Goal: Check status: Check status

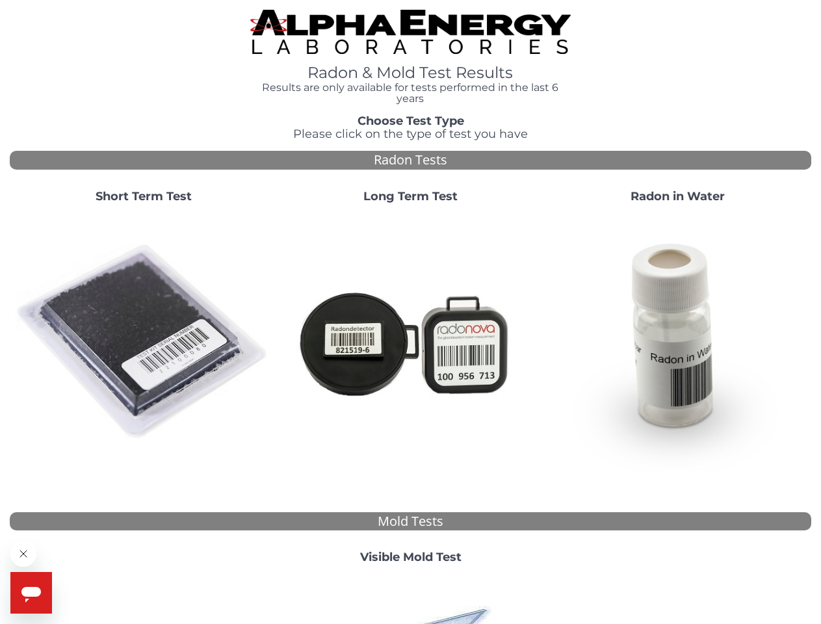
click at [143, 197] on strong "Short Term Test" at bounding box center [144, 196] width 96 height 14
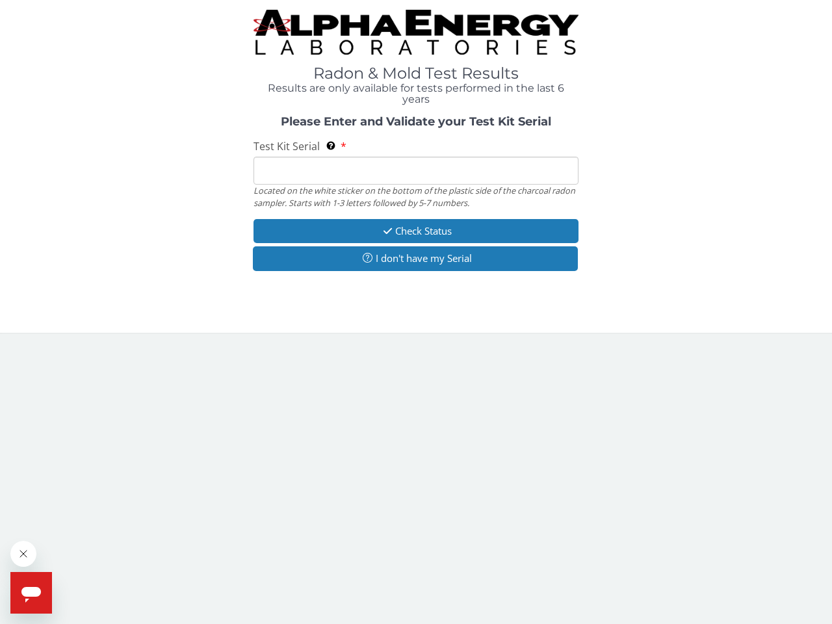
click at [143, 342] on body "Radon & Mold Test Results Results are only available for tests performed in the…" at bounding box center [416, 312] width 832 height 624
click at [410, 197] on div "Located on the white sticker on the bottom of the plastic side of the charcoal …" at bounding box center [415, 197] width 325 height 24
click at [410, 342] on body "Radon & Mold Test Results Results are only available for tests performed in the…" at bounding box center [416, 312] width 832 height 624
click at [677, 197] on div "Please Enter and Validate your Test Kit Serial Test Kit Serial Located on the w…" at bounding box center [416, 195] width 812 height 159
click at [677, 342] on body "Radon & Mold Test Results Results are only available for tests performed in the…" at bounding box center [416, 312] width 832 height 624
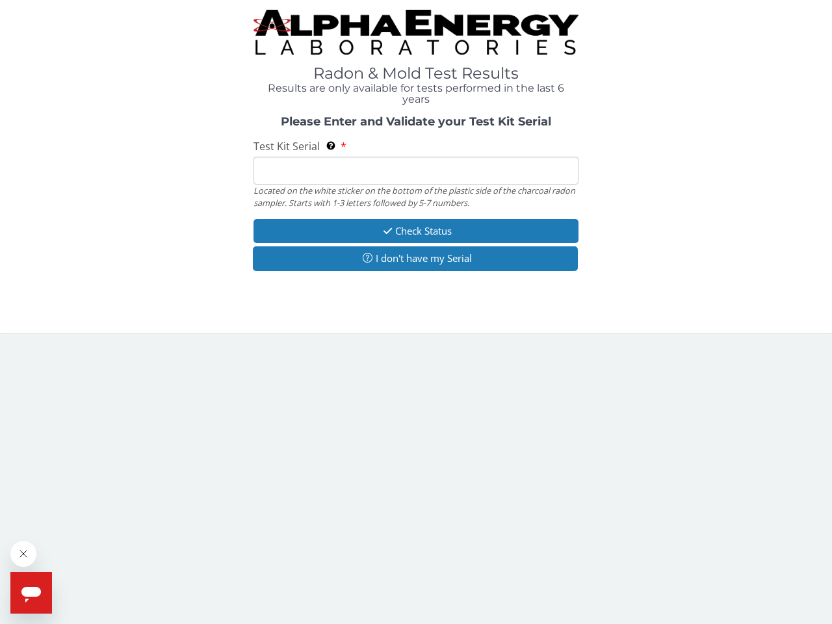
click at [410, 557] on body "Radon & Mold Test Results Results are only available for tests performed in the…" at bounding box center [416, 312] width 832 height 624
click at [410, 599] on body "Radon & Mold Test Results Results are only available for tests performed in the…" at bounding box center [416, 312] width 832 height 624
click at [23, 554] on icon "Close message from company" at bounding box center [23, 553] width 6 height 6
